Goal: Task Accomplishment & Management: Use online tool/utility

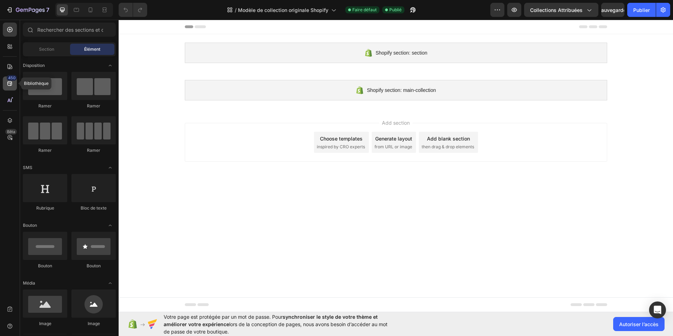
click at [6, 85] on div "450" at bounding box center [10, 83] width 14 height 14
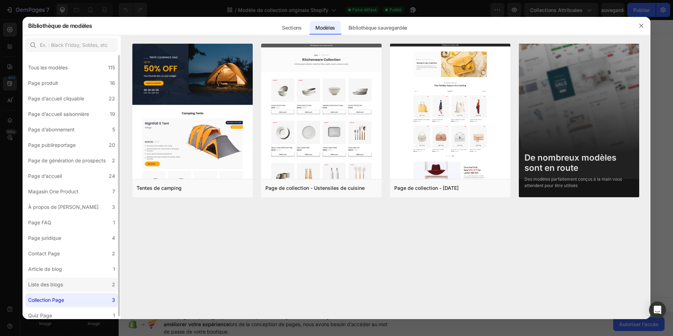
click at [50, 285] on div "Liste des blogs" at bounding box center [45, 284] width 35 height 8
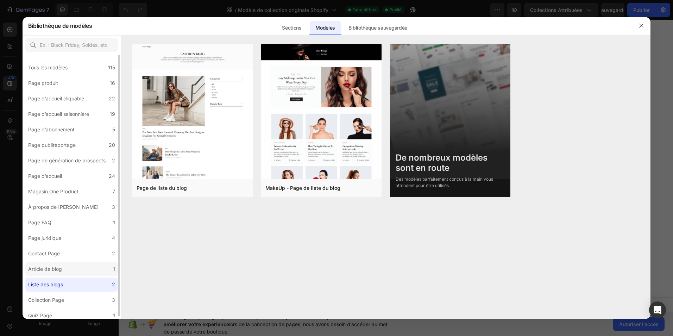
click at [55, 272] on div "Article de blog" at bounding box center [45, 269] width 34 height 8
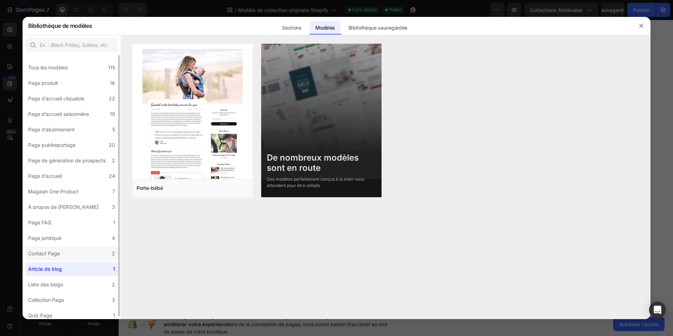
click at [64, 249] on label "Contact Page 2" at bounding box center [71, 254] width 93 height 14
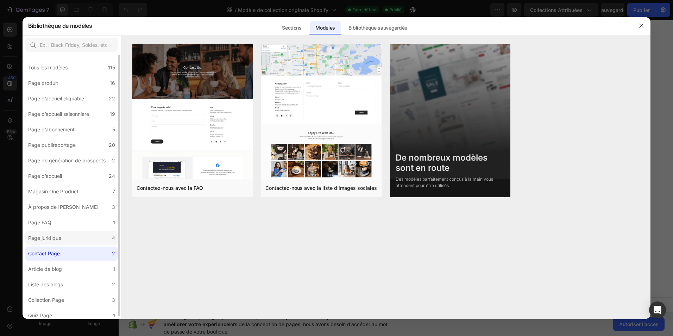
click at [66, 233] on label "Page juridique 4" at bounding box center [71, 238] width 93 height 14
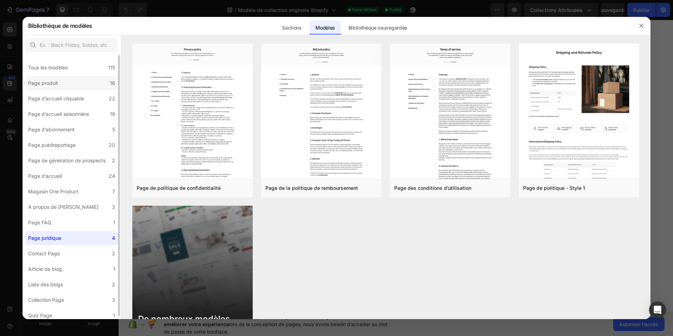
click at [74, 86] on label "Page produit 16" at bounding box center [71, 83] width 93 height 14
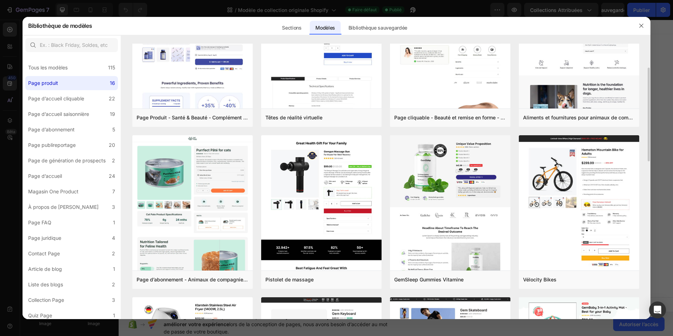
scroll to position [106, 0]
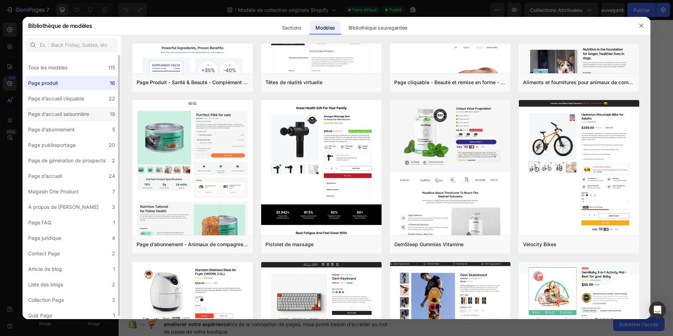
click at [46, 117] on div "Page d’accueil saisonnière" at bounding box center [58, 114] width 61 height 8
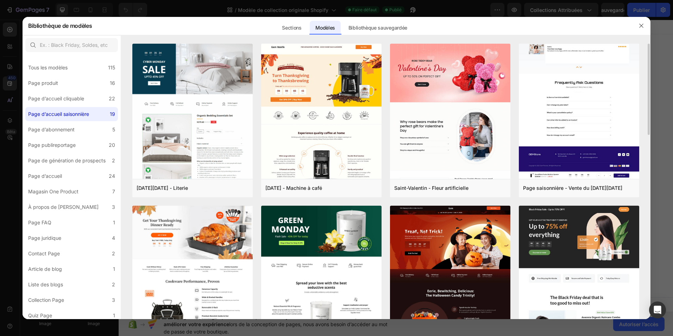
scroll to position [141, 0]
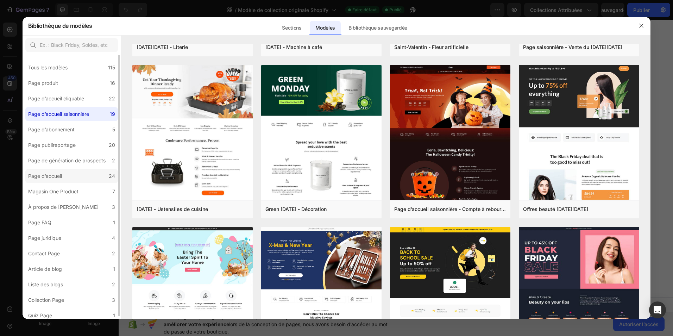
click at [91, 180] on label "Page d’accueil 24" at bounding box center [71, 176] width 93 height 14
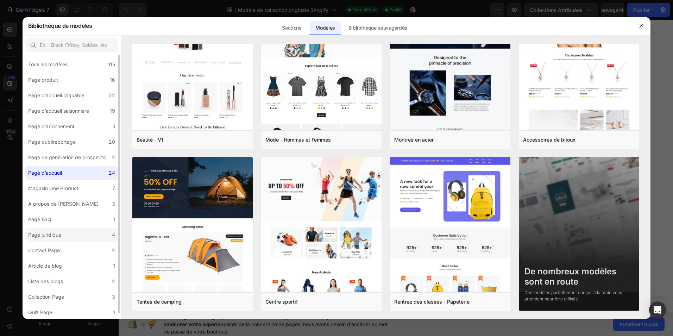
scroll to position [0, 0]
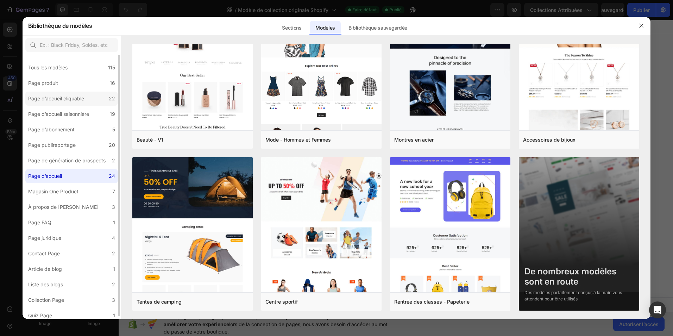
click at [96, 104] on label "Page d’accueil cliquable 22" at bounding box center [71, 99] width 93 height 14
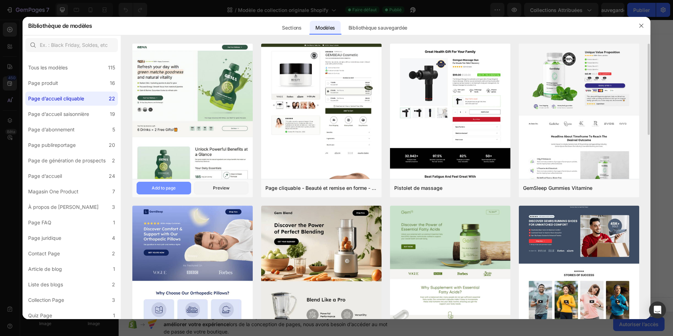
click at [155, 186] on font "Add to page" at bounding box center [164, 188] width 24 height 6
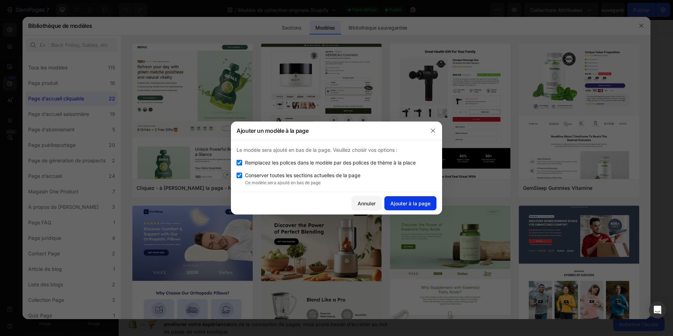
click at [402, 204] on font "Ajouter à la page" at bounding box center [411, 203] width 40 height 7
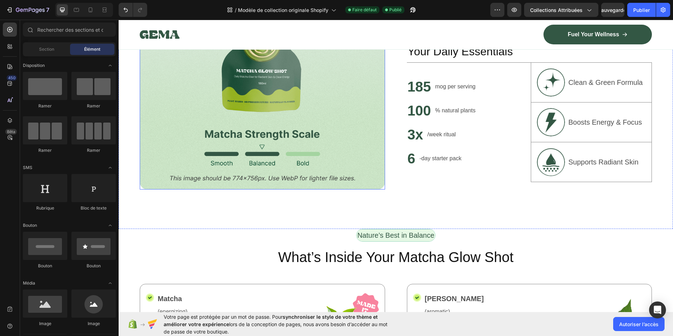
scroll to position [599, 0]
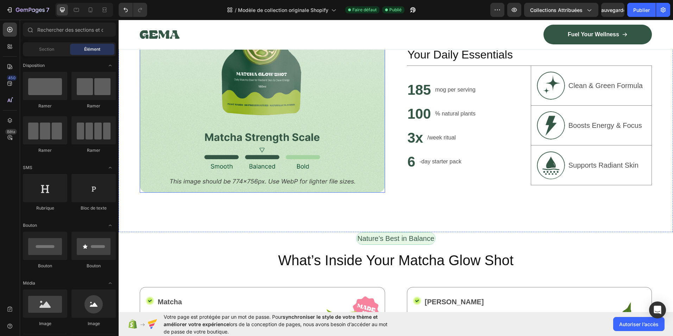
click at [275, 99] on img at bounding box center [262, 72] width 245 height 239
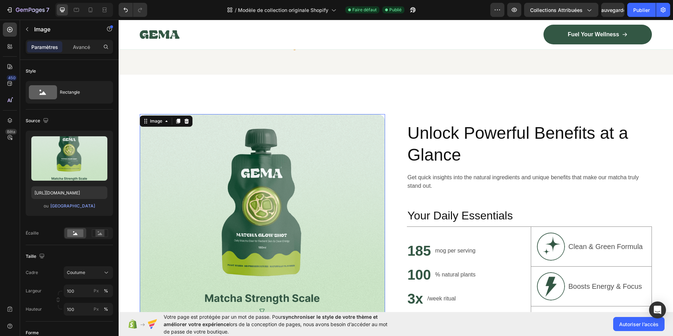
scroll to position [423, 0]
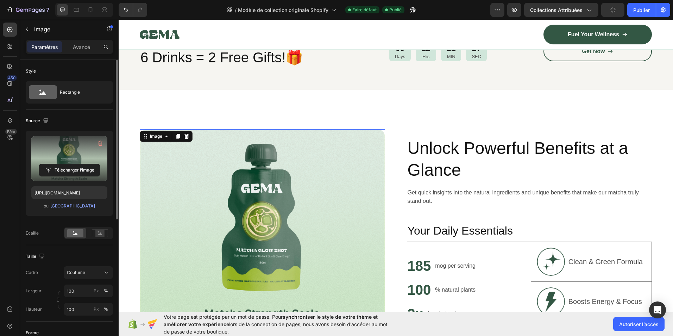
click at [73, 158] on label at bounding box center [69, 158] width 76 height 44
click at [73, 164] on input "file" at bounding box center [69, 170] width 61 height 12
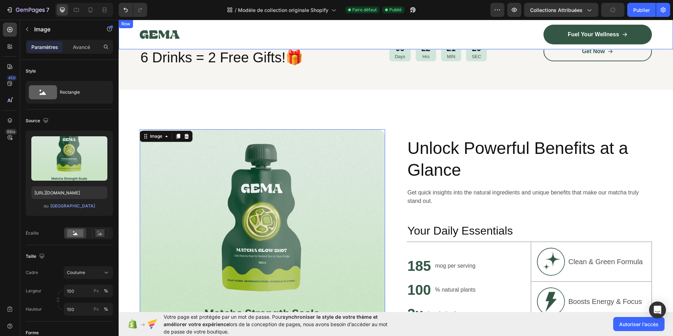
type input "[URL][DOMAIN_NAME]"
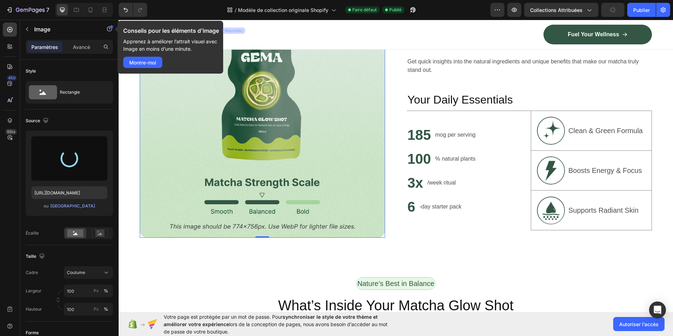
scroll to position [563, 0]
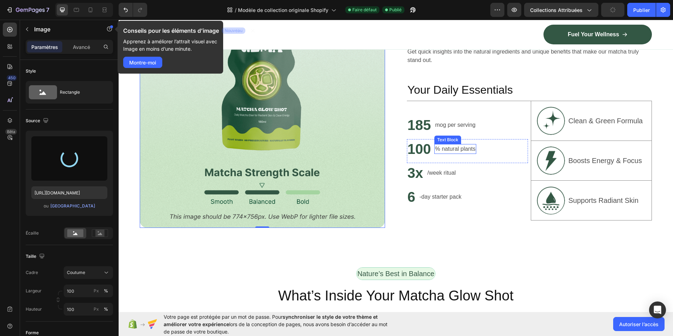
click at [443, 147] on p "% natural plants" at bounding box center [455, 149] width 40 height 8
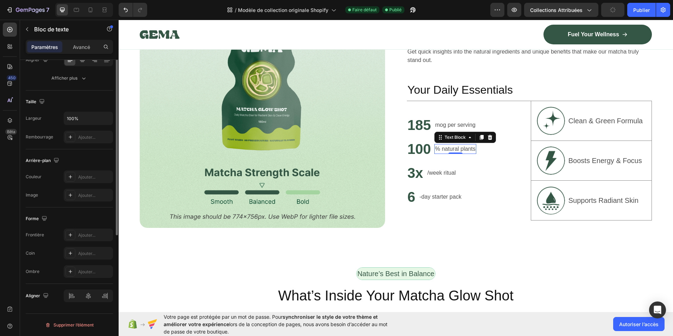
scroll to position [15, 0]
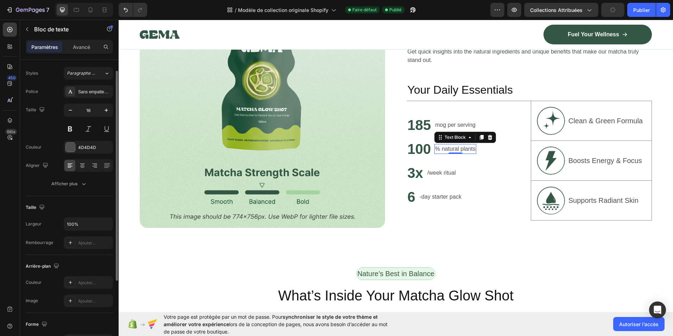
click at [455, 152] on div at bounding box center [456, 152] width 14 height 1
click at [455, 148] on p "% natural plants" at bounding box center [455, 149] width 40 height 8
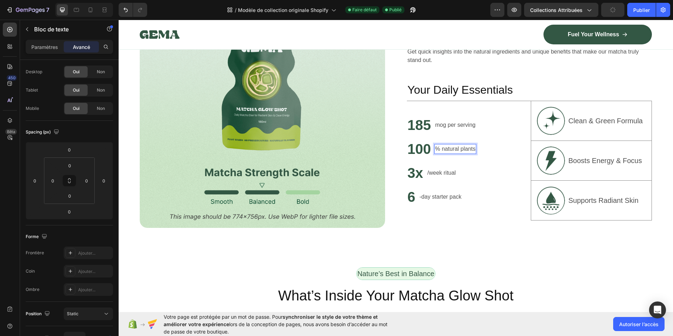
click at [458, 145] on p "% natural plants" at bounding box center [455, 149] width 40 height 8
click at [459, 148] on p "% natural plants" at bounding box center [455, 149] width 40 height 8
click at [332, 141] on img at bounding box center [262, 107] width 245 height 239
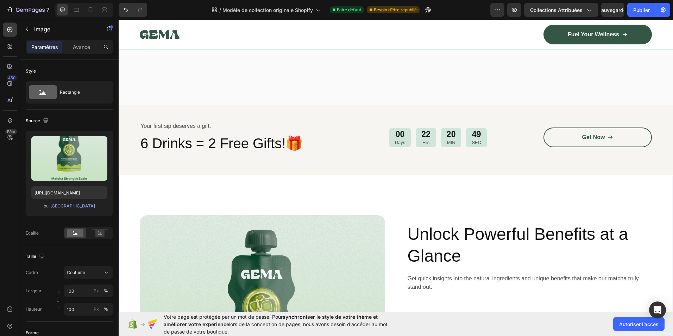
scroll to position [528, 0]
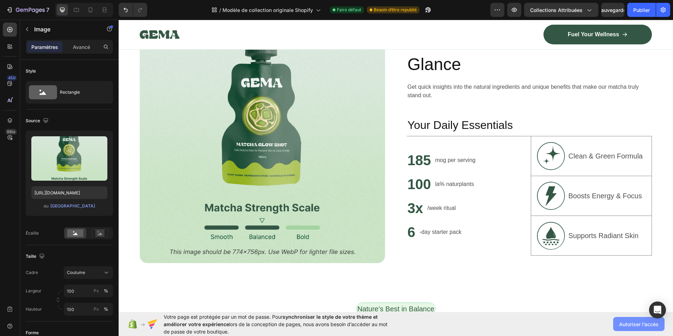
click at [626, 325] on span "Autoriser l’accès" at bounding box center [638, 323] width 39 height 7
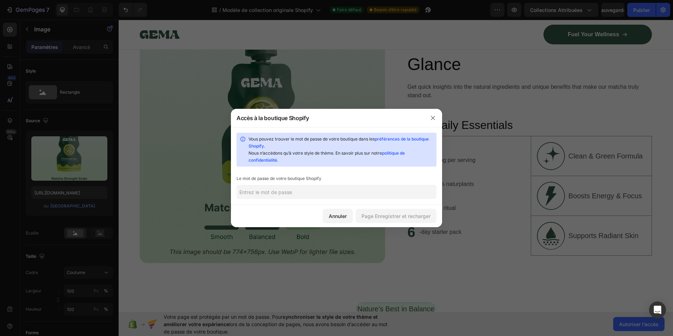
click at [291, 193] on input "text" at bounding box center [337, 192] width 200 height 14
type input "Ayoub742004*"
click at [377, 212] on button "Page Enregistrer et recharger" at bounding box center [396, 216] width 81 height 14
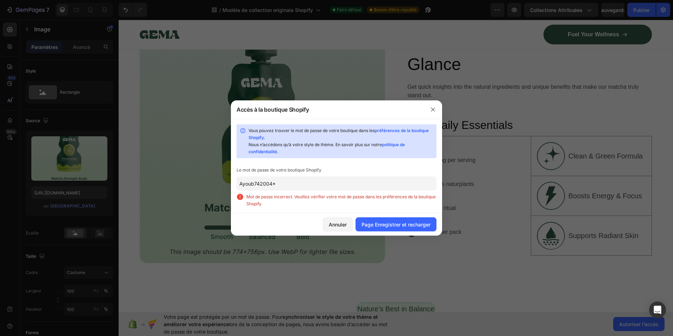
click at [447, 293] on div at bounding box center [336, 168] width 673 height 336
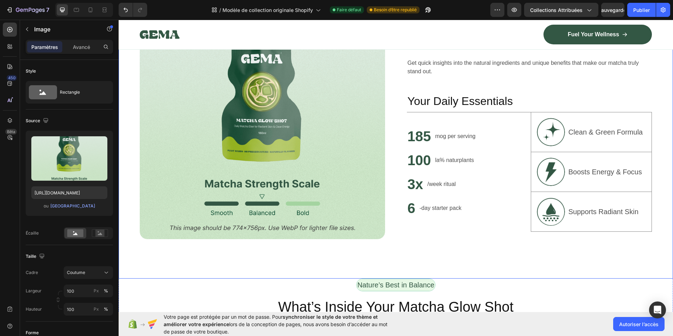
scroll to position [563, 0]
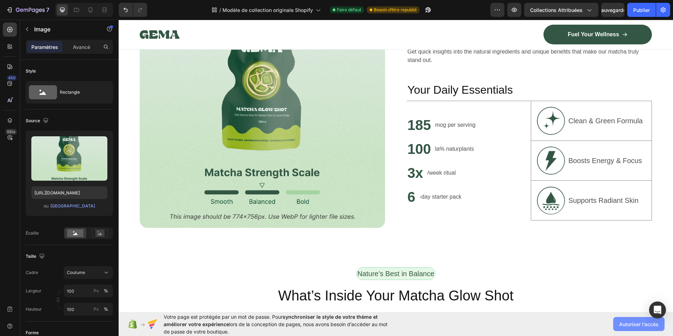
click at [624, 323] on span "Autoriser l’accès" at bounding box center [638, 323] width 39 height 7
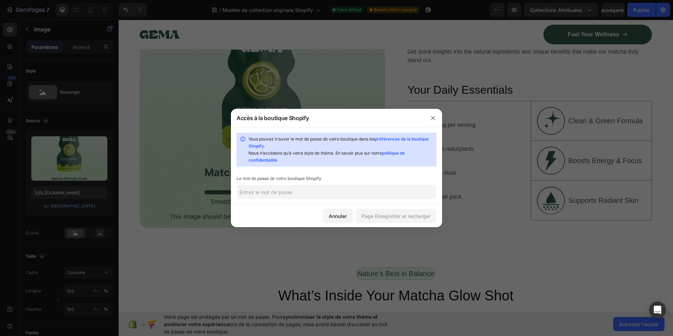
click at [406, 137] on link "préférences de la boutique Shopify" at bounding box center [339, 142] width 180 height 12
click at [280, 191] on input "text" at bounding box center [337, 192] width 200 height 14
paste input "chaoda"
type input "chaoda"
click at [395, 213] on font "Page Enregistrer et recharger" at bounding box center [396, 215] width 69 height 7
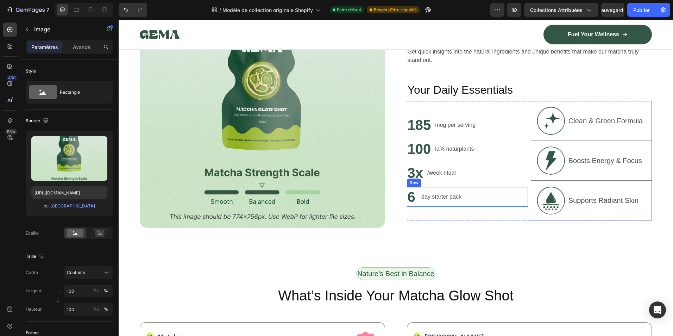
scroll to position [0, 0]
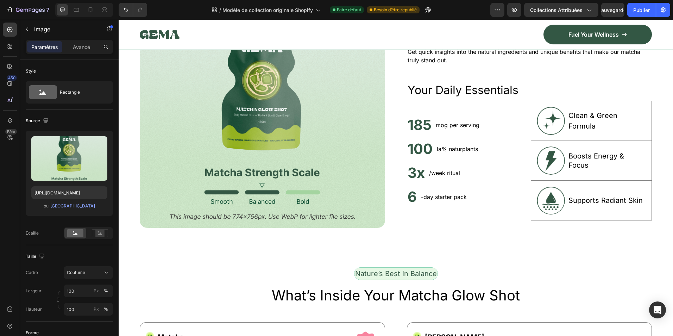
click at [242, 145] on img at bounding box center [262, 107] width 245 height 239
click at [299, 148] on img at bounding box center [262, 107] width 245 height 239
click at [300, 147] on img at bounding box center [262, 107] width 245 height 239
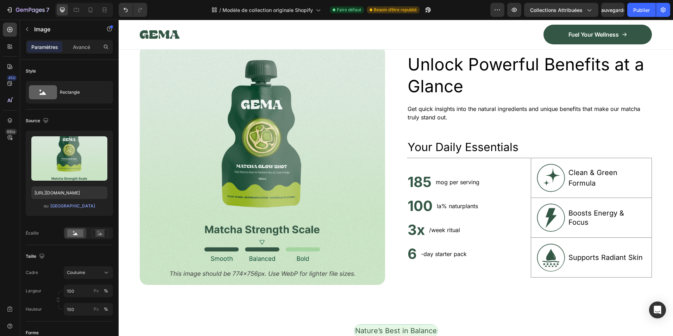
scroll to position [423, 0]
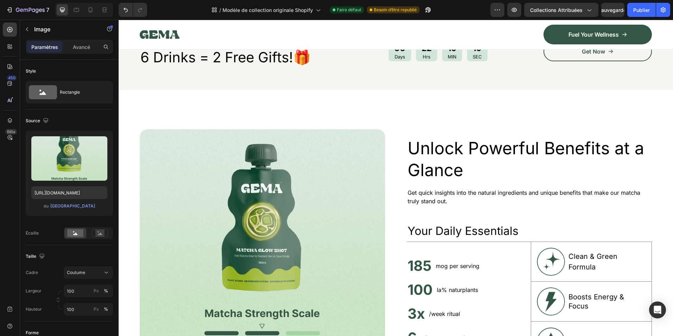
click at [276, 151] on img at bounding box center [262, 248] width 245 height 239
drag, startPoint x: 276, startPoint y: 151, endPoint x: 134, endPoint y: 147, distance: 142.3
click at [269, 152] on img at bounding box center [262, 248] width 245 height 239
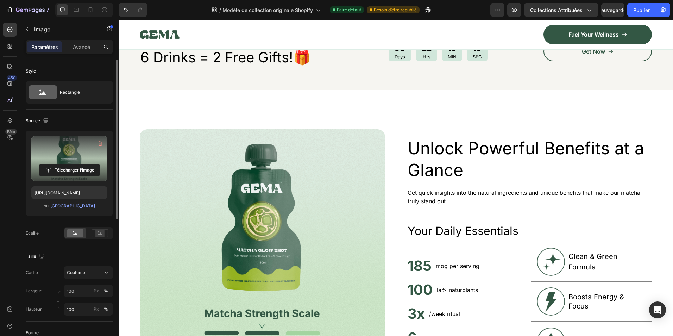
click at [89, 163] on label at bounding box center [69, 158] width 76 height 44
click at [89, 164] on input "file" at bounding box center [69, 170] width 61 height 12
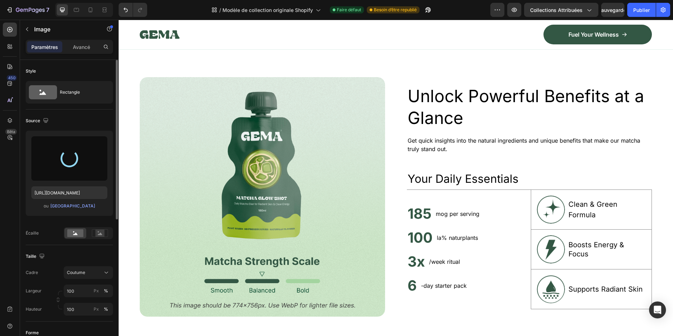
scroll to position [485, 0]
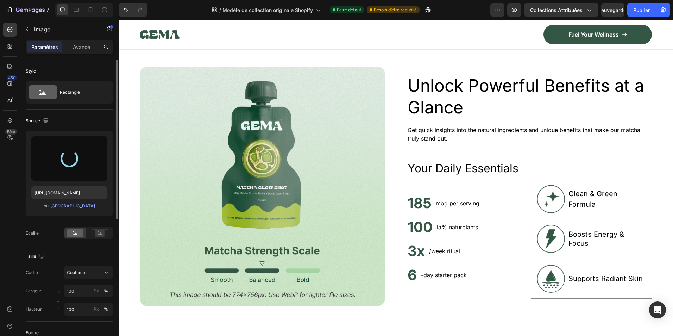
type input "[URL][DOMAIN_NAME]"
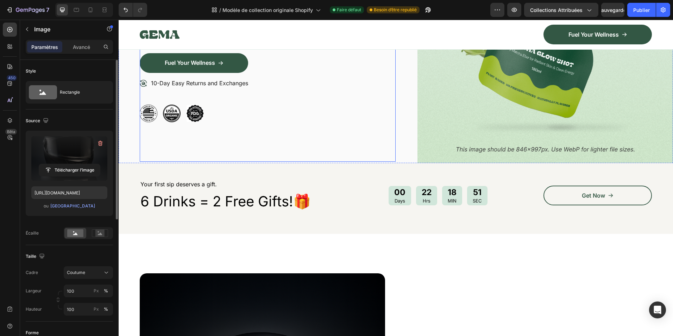
scroll to position [231, 0]
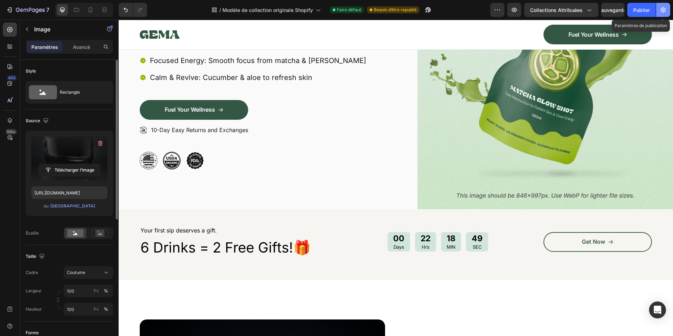
click at [660, 6] on button "button" at bounding box center [663, 10] width 14 height 14
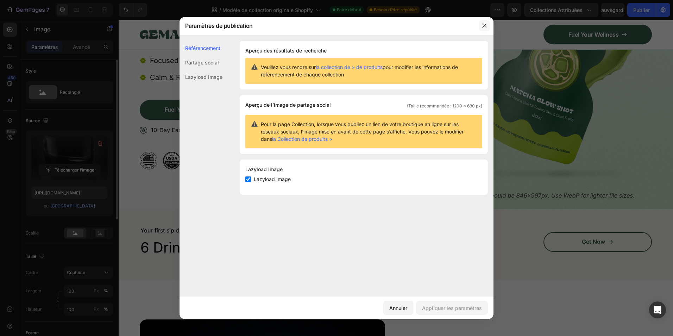
click at [486, 25] on icon "button" at bounding box center [485, 26] width 6 height 6
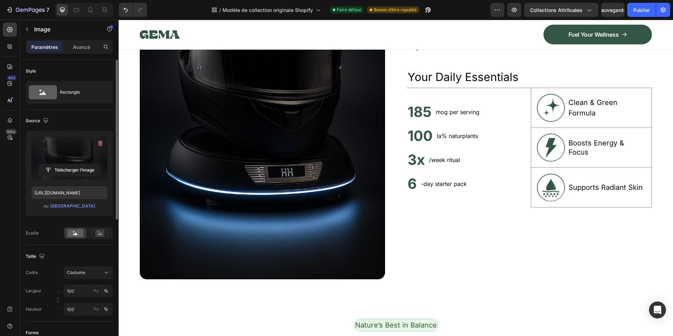
scroll to position [646, 0]
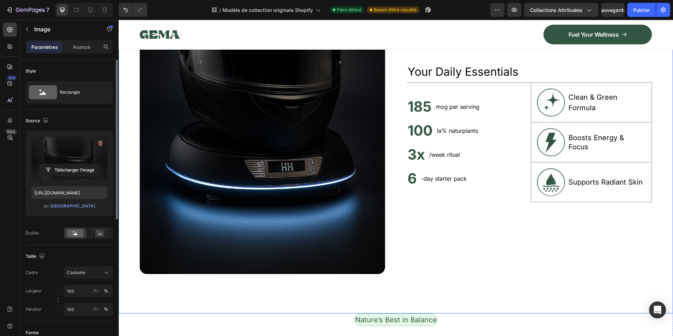
click at [468, 228] on div "Unlock Powerful Benefits at a Glance Heading Get quick insights into the natura…" at bounding box center [529, 90] width 245 height 368
